Goal: Task Accomplishment & Management: Manage account settings

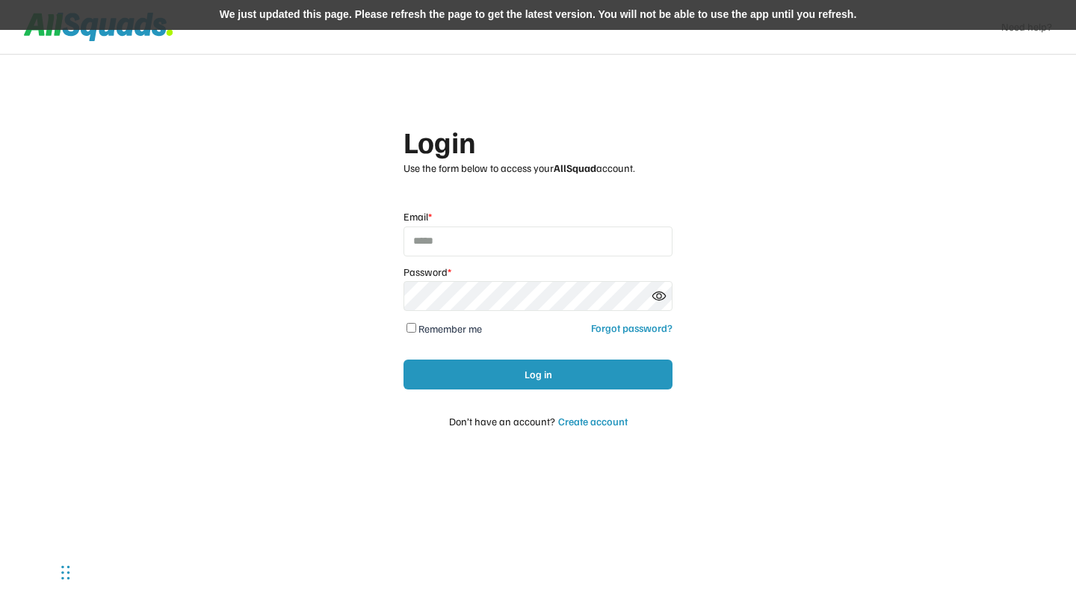
click at [446, 16] on div "We just updated this page. Please refresh the page to get the latest version. Y…" at bounding box center [538, 15] width 1076 height 30
click at [405, 8] on div "We just updated this page. Please refresh the page to get the latest version. Y…" at bounding box center [538, 15] width 1076 height 30
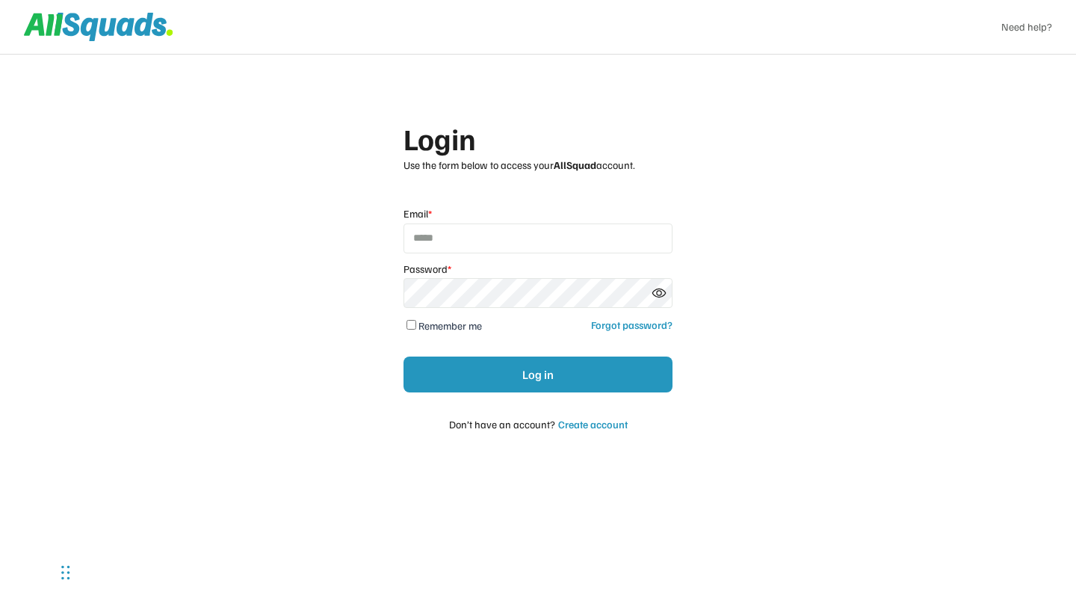
click at [779, 208] on div "Login Use the form below to access your AllSquad account. Email * Password * Re…" at bounding box center [538, 303] width 1076 height 607
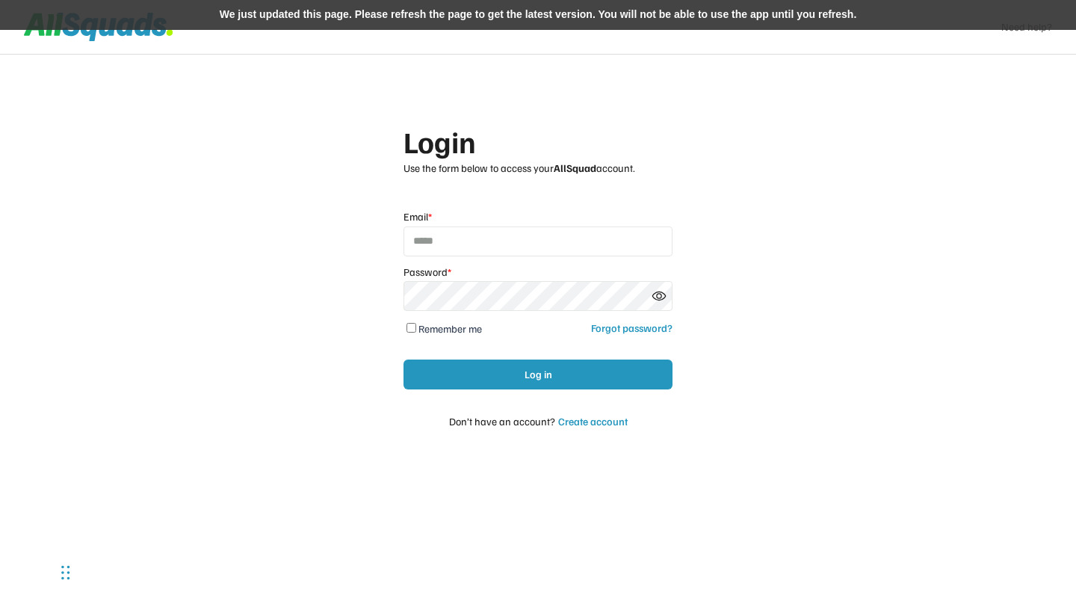
click at [356, 9] on div "We just updated this page. Please refresh the page to get the latest version. Y…" at bounding box center [538, 15] width 1076 height 30
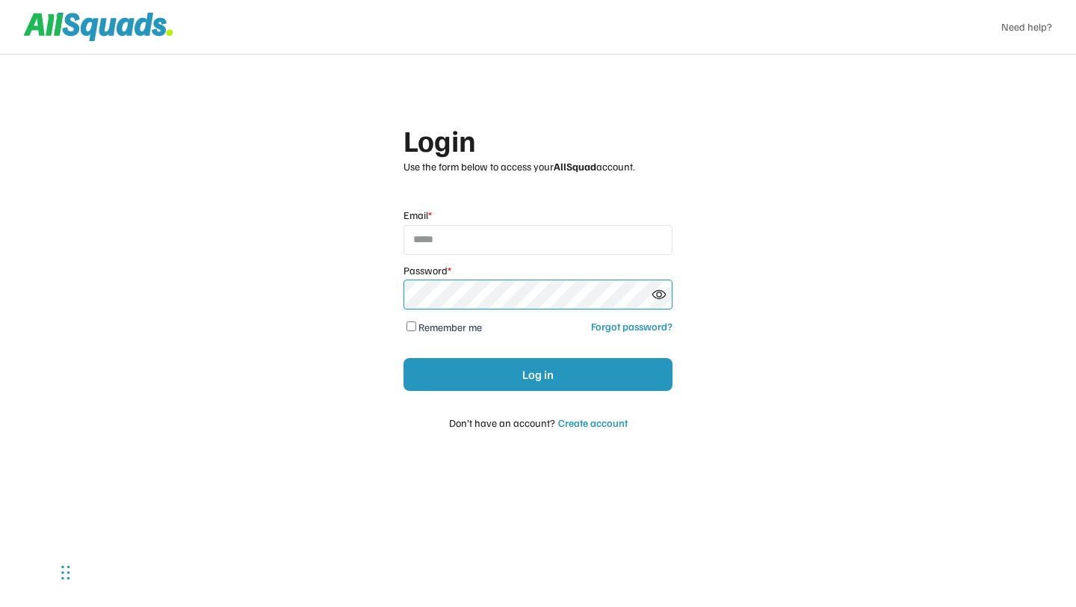
click at [499, 242] on input "email" at bounding box center [537, 240] width 269 height 30
click at [277, 306] on div "Login Use the form below to access your AllSquad account. Email * Password * Re…" at bounding box center [538, 303] width 1076 height 607
click at [436, 247] on input "email" at bounding box center [537, 240] width 269 height 30
click at [360, 271] on div "Login Use the form below to access your AllSquad account. Email * Password * Re…" at bounding box center [538, 303] width 1076 height 607
click at [371, 326] on div "Login Use the form below to access your AllSquad account. Email * Password * Re…" at bounding box center [538, 303] width 1076 height 607
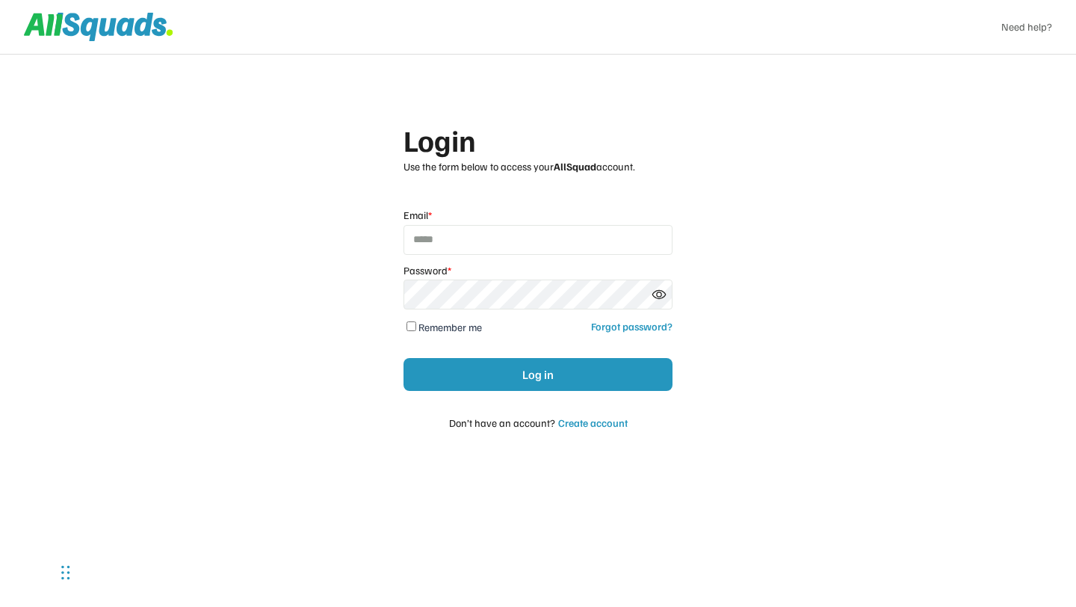
click at [734, 354] on div "Login Use the form below to access your AllSquad account. Email * Password * Re…" at bounding box center [538, 303] width 1076 height 607
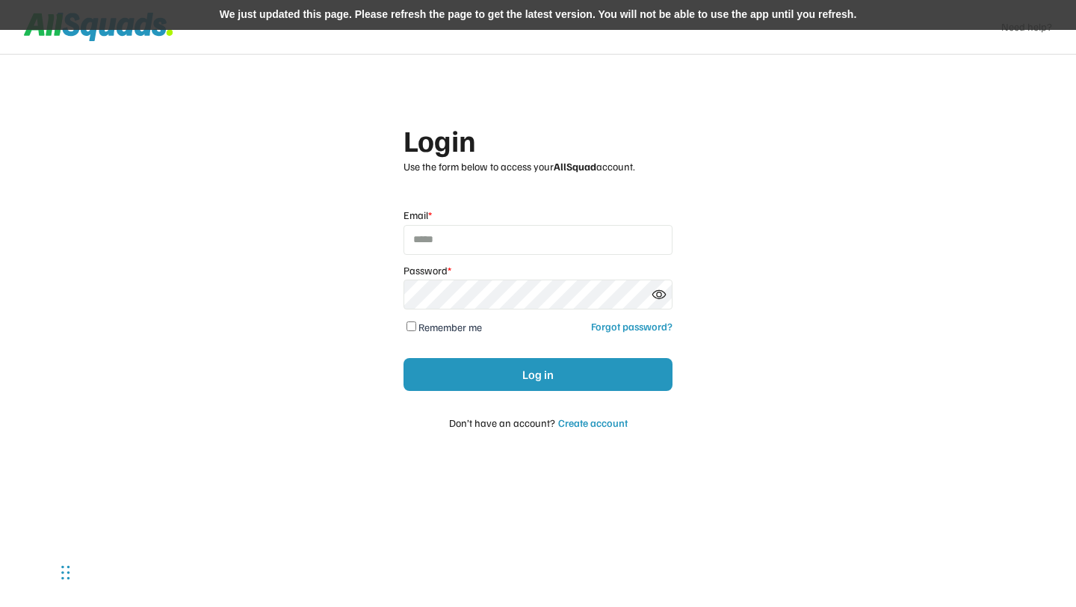
click at [401, 16] on div "We just updated this page. Please refresh the page to get the latest version. Y…" at bounding box center [538, 15] width 1076 height 30
click at [295, 300] on div "Login Use the form below to access your AllSquad account. Email * Password * Re…" at bounding box center [538, 303] width 1076 height 607
click at [347, 18] on div "We just updated this page. Please refresh the page to get the latest version. Y…" at bounding box center [538, 15] width 1076 height 30
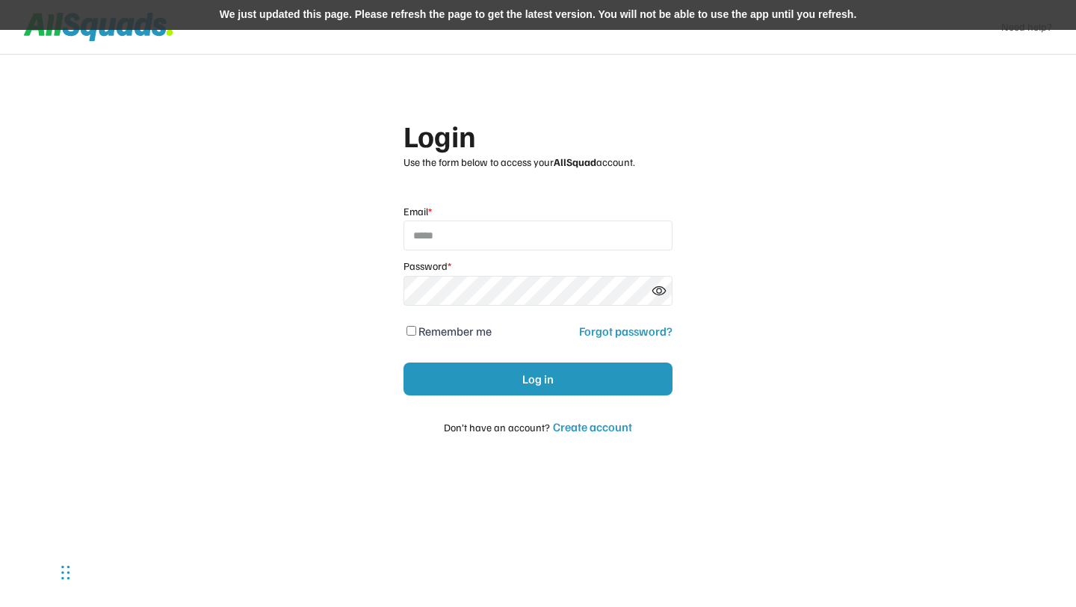
click at [432, 15] on div "We just updated this page. Please refresh the page to get the latest version. Y…" at bounding box center [538, 15] width 1076 height 30
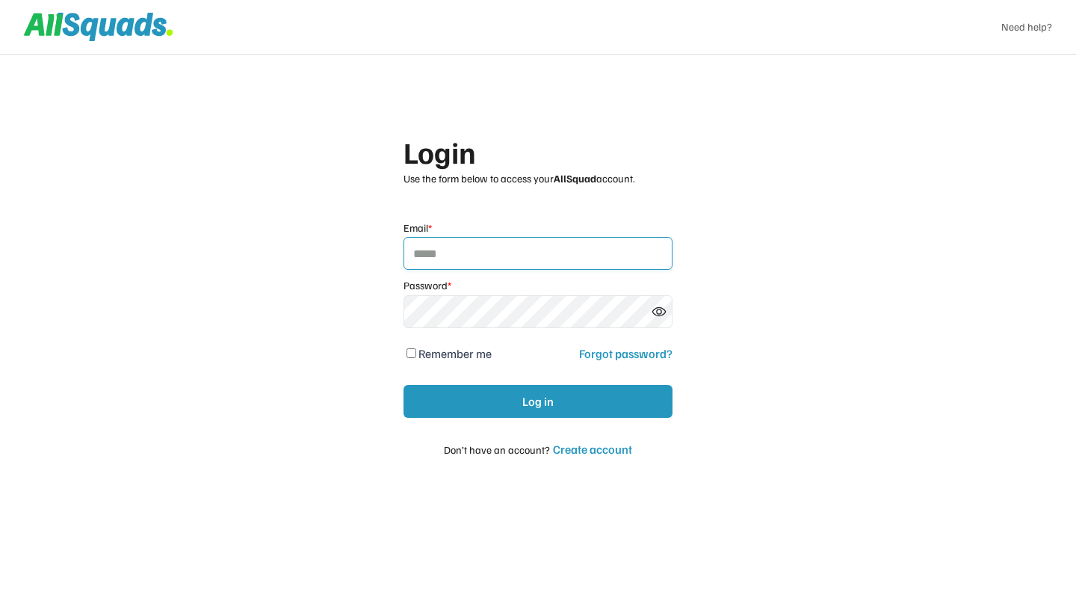
click at [464, 262] on input "email" at bounding box center [537, 253] width 269 height 33
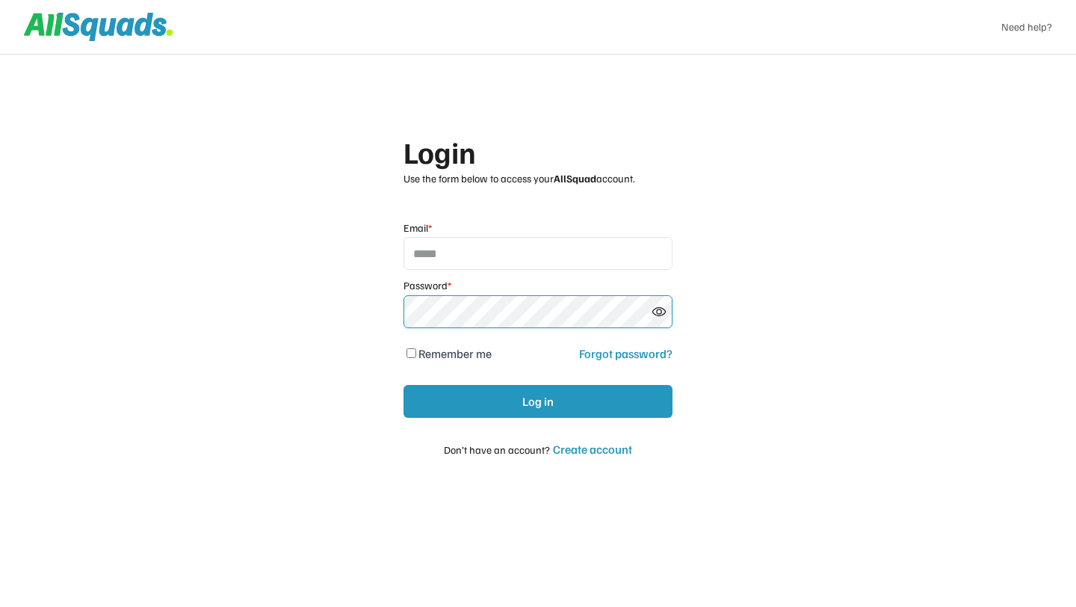
click at [309, 355] on div "Login Use the form below to access your AllSquad account. Email * Password * Re…" at bounding box center [538, 303] width 1076 height 607
click at [661, 313] on icon at bounding box center [659, 311] width 15 height 15
click at [660, 313] on use at bounding box center [659, 311] width 15 height 15
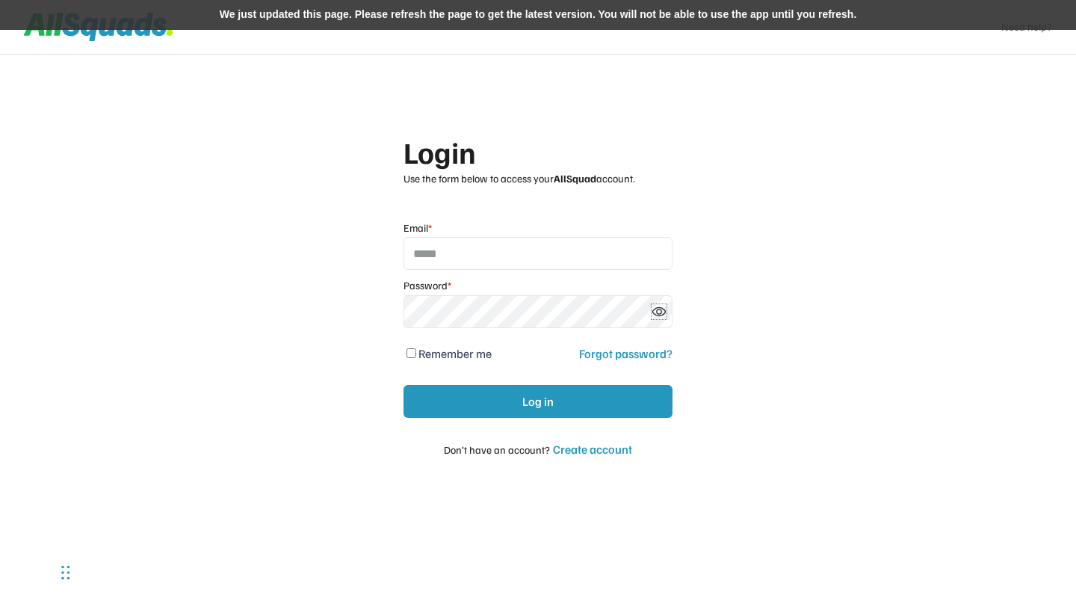
click at [352, 20] on div "We just updated this page. Please refresh the page to get the latest version. Y…" at bounding box center [538, 15] width 1076 height 30
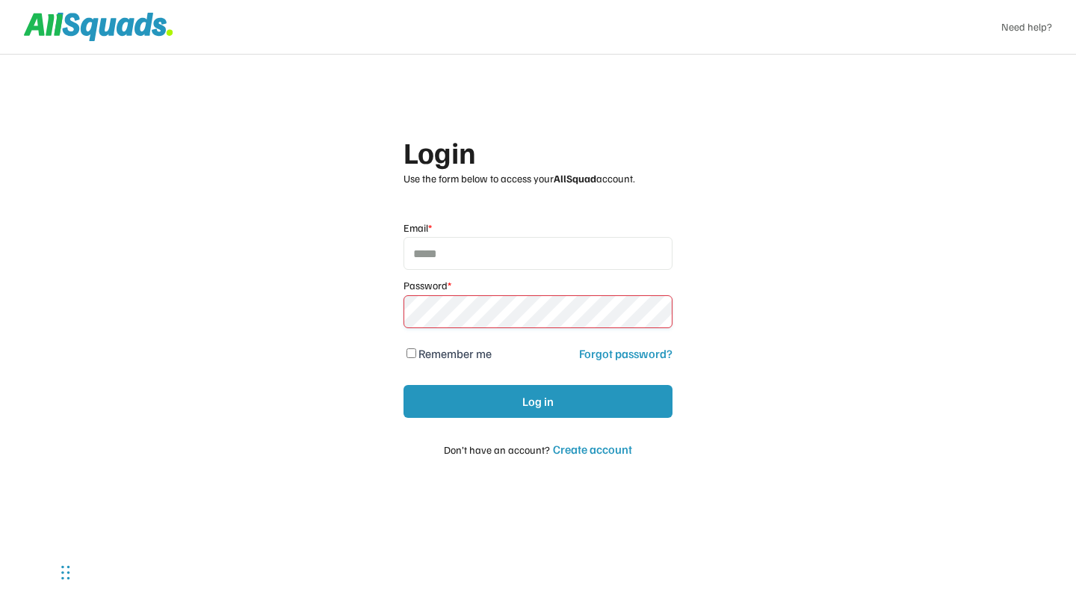
click at [272, 359] on div "Login Use the form below to access your AllSquad account. Email * Password * Re…" at bounding box center [538, 303] width 1076 height 607
click at [439, 258] on input "email" at bounding box center [537, 253] width 269 height 33
type input "**********"
click at [330, 342] on div "**********" at bounding box center [538, 303] width 1076 height 607
click at [773, 273] on div "**********" at bounding box center [538, 303] width 1076 height 607
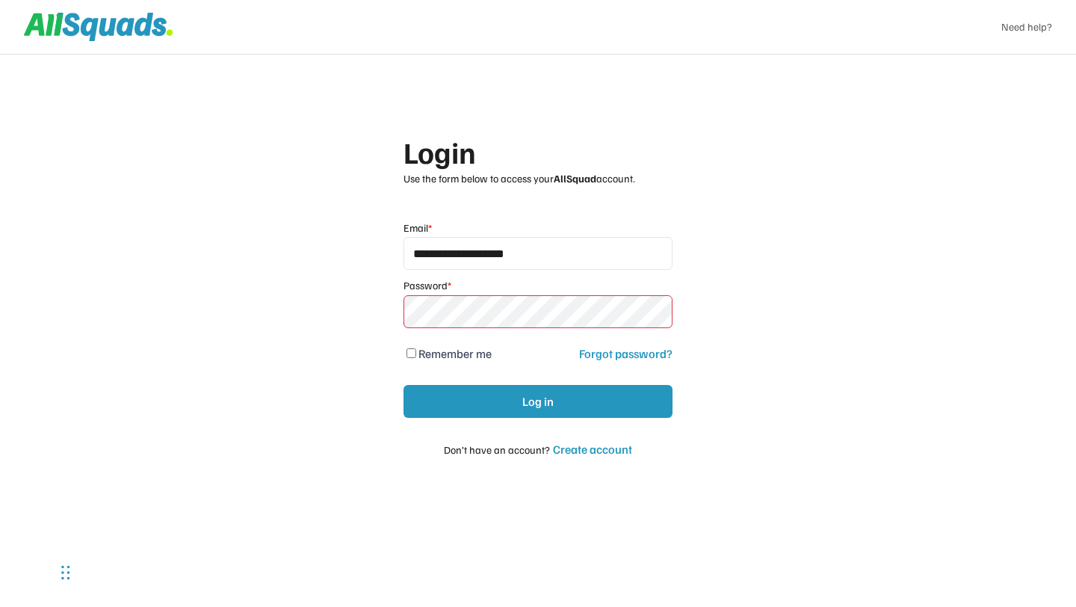
click at [308, 374] on div "**********" at bounding box center [538, 303] width 1076 height 607
